Goal: Find specific page/section: Find specific page/section

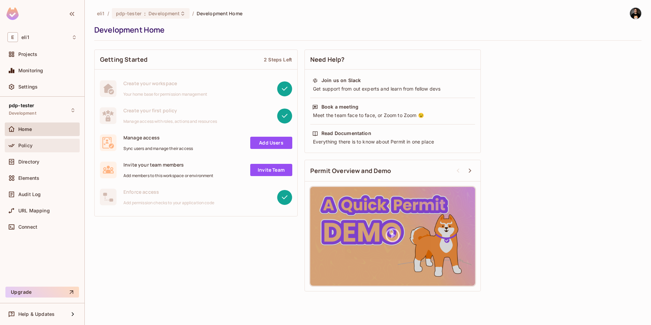
click at [34, 145] on div "Policy" at bounding box center [47, 145] width 59 height 5
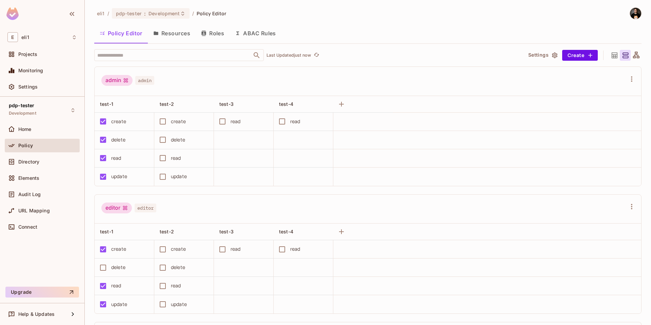
click at [173, 37] on button "Resources" at bounding box center [172, 33] width 48 height 17
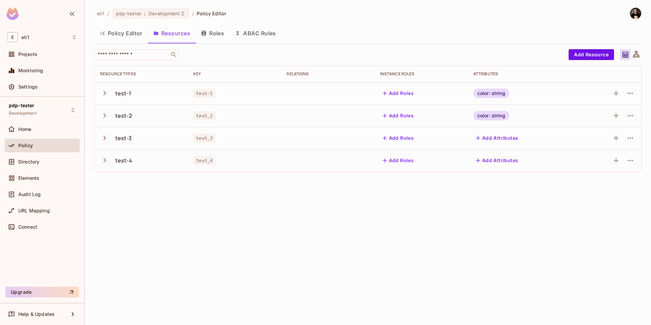
click at [634, 16] on img at bounding box center [635, 13] width 11 height 11
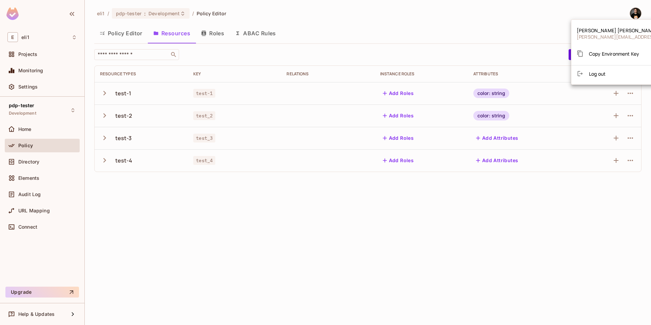
click at [596, 56] on span "Copy Environment Key" at bounding box center [614, 54] width 50 height 6
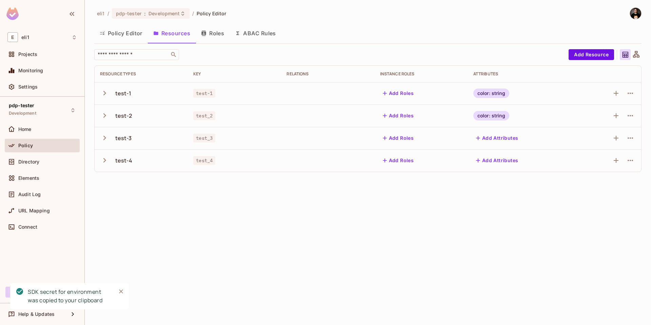
click at [280, 223] on div "eli1 / pdp-tester : Development / Policy Editor Policy Editor Resources Roles A…" at bounding box center [368, 162] width 567 height 325
click at [119, 36] on button "Policy Editor" at bounding box center [121, 33] width 54 height 17
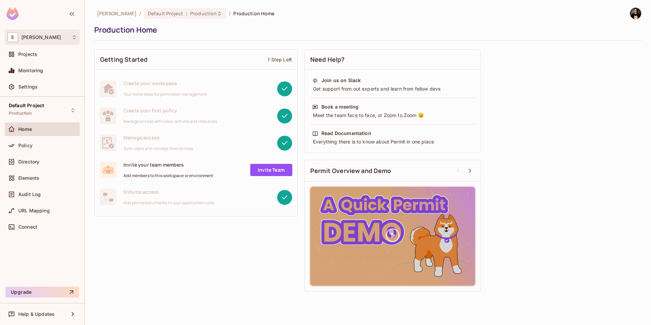
click at [38, 42] on div "E Eli" at bounding box center [42, 37] width 75 height 15
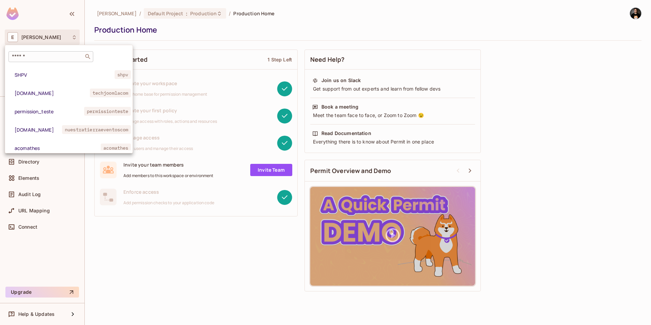
click at [38, 54] on input "text" at bounding box center [46, 56] width 71 height 7
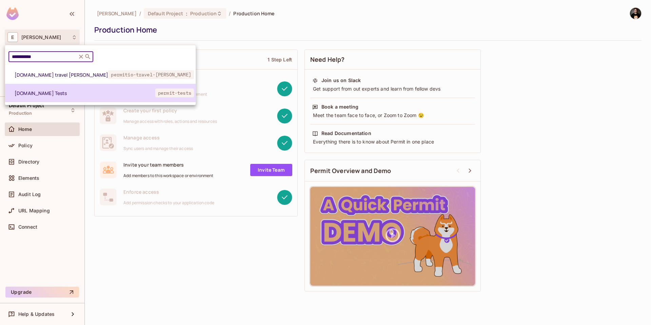
type input "**********"
click at [32, 89] on li "Permit.io Tests permit-tests" at bounding box center [100, 93] width 191 height 18
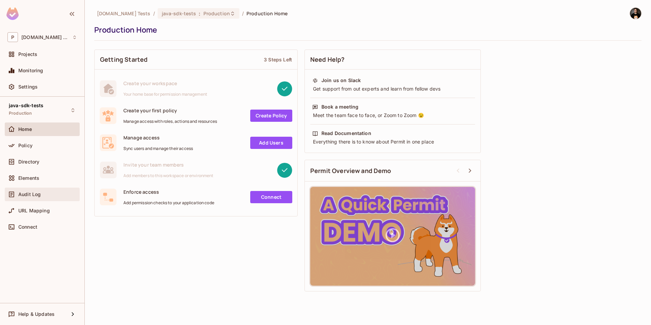
click at [25, 191] on div "Audit Log" at bounding box center [42, 194] width 70 height 8
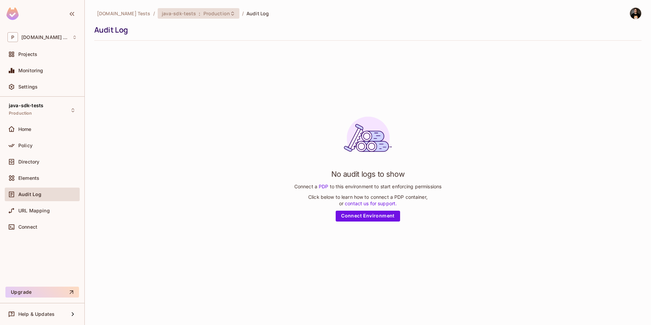
click at [162, 13] on span "java-sdk-tests" at bounding box center [179, 13] width 35 height 6
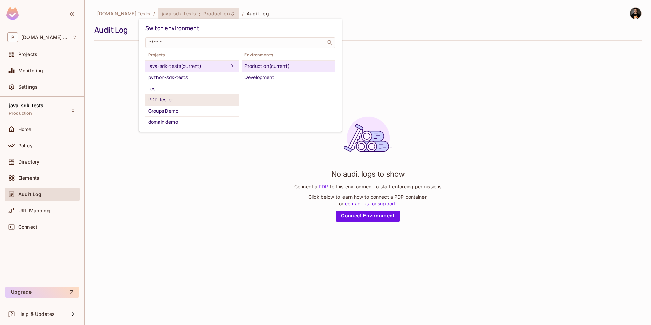
click at [161, 96] on div "PDP Tester" at bounding box center [192, 100] width 88 height 8
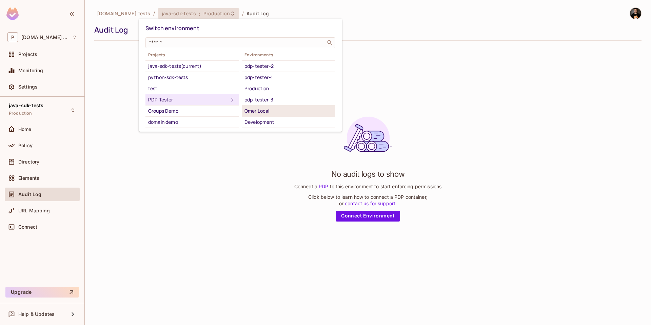
scroll to position [11, 0]
click at [270, 121] on div "pdp-tester-4" at bounding box center [289, 123] width 88 height 8
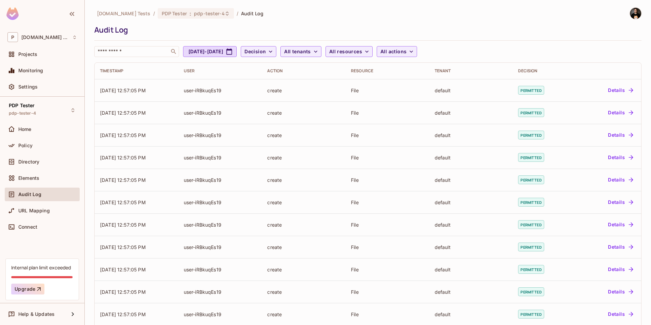
click at [474, 27] on div "Audit Log" at bounding box center [366, 30] width 544 height 10
